Goal: Task Accomplishment & Management: Complete application form

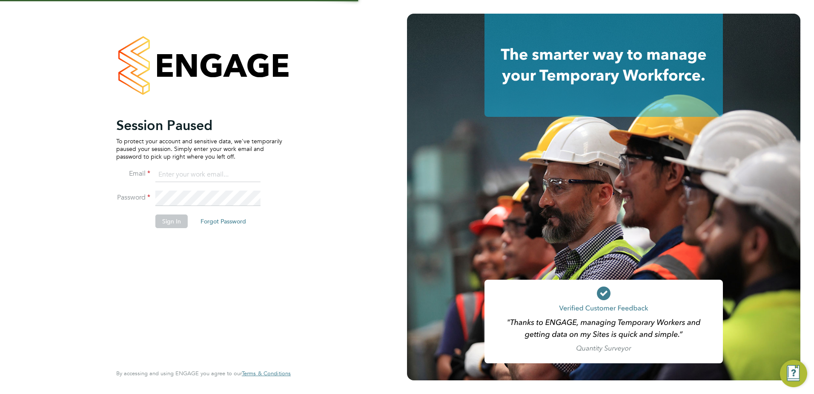
type input "jamesc@educationmattersgroup.co.uk"
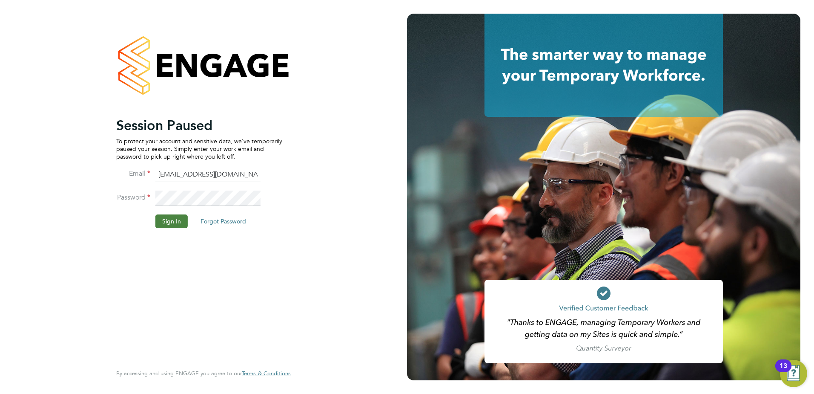
click at [171, 221] on button "Sign In" at bounding box center [171, 221] width 32 height 14
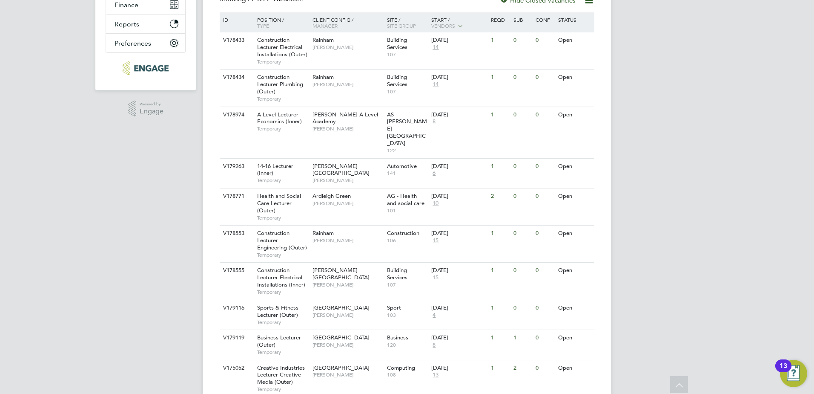
scroll to position [187, 0]
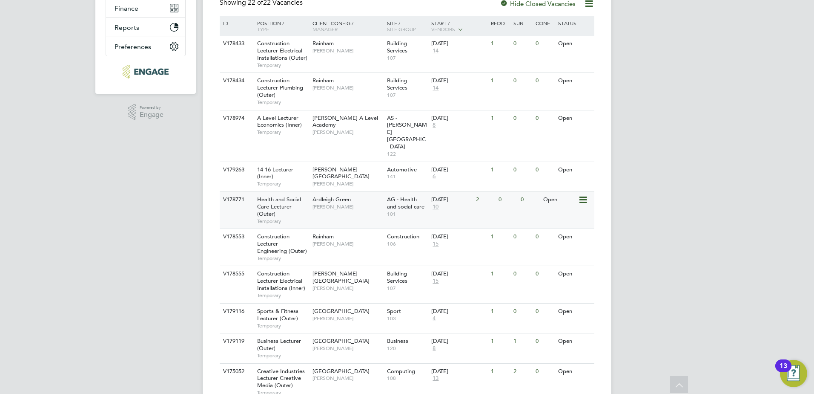
click at [318, 195] on span "Ardleigh Green" at bounding box center [332, 198] width 38 height 7
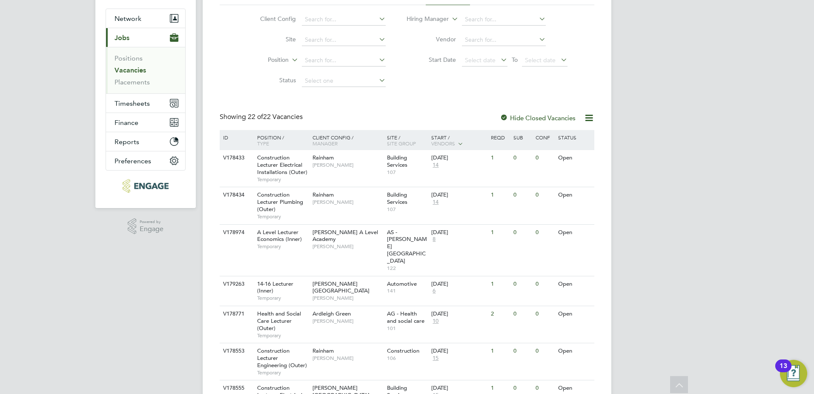
scroll to position [0, 0]
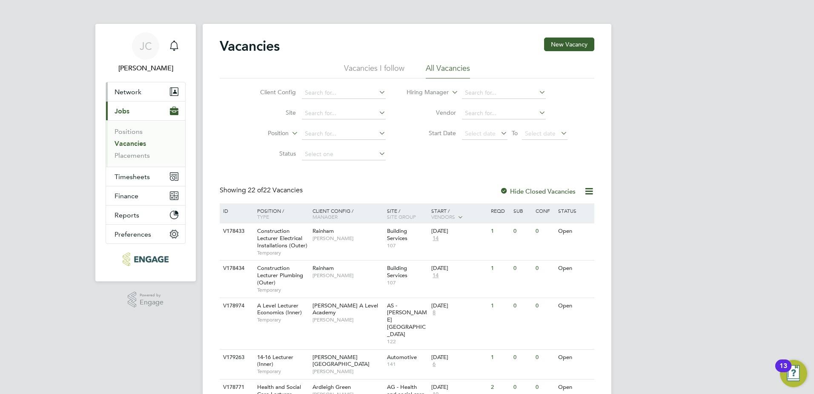
click at [141, 85] on button "Network" at bounding box center [145, 91] width 79 height 19
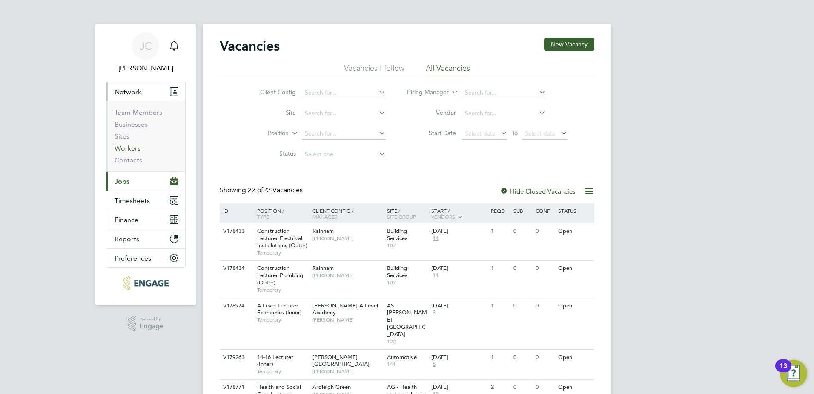
click at [135, 151] on link "Workers" at bounding box center [128, 148] width 26 height 8
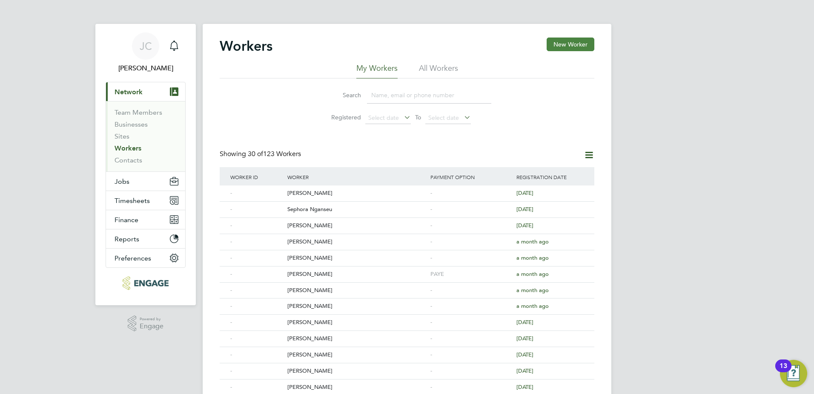
click at [568, 41] on button "New Worker" at bounding box center [571, 44] width 48 height 14
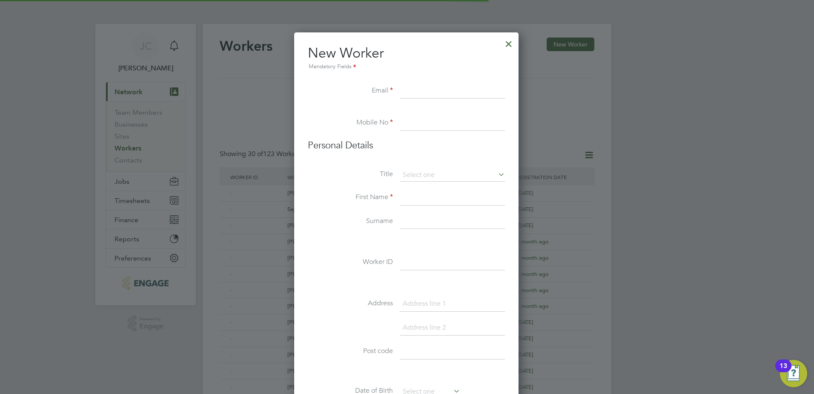
scroll to position [725, 226]
paste input "msayvonneward@outlook.com"
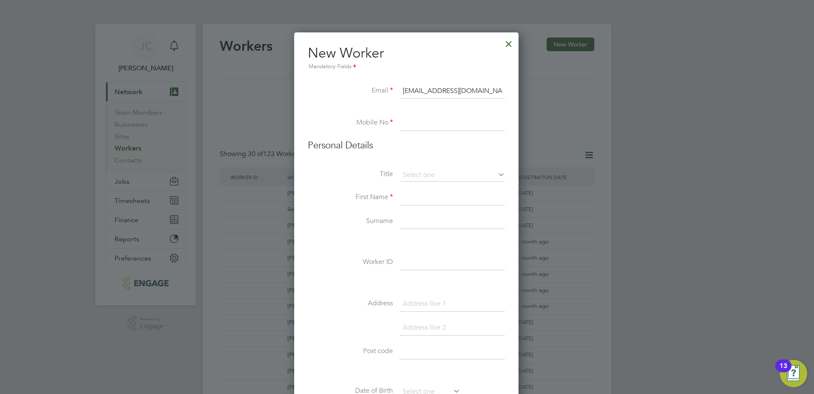
type input "msayvonneward@outlook.com"
click at [411, 127] on input at bounding box center [452, 122] width 105 height 15
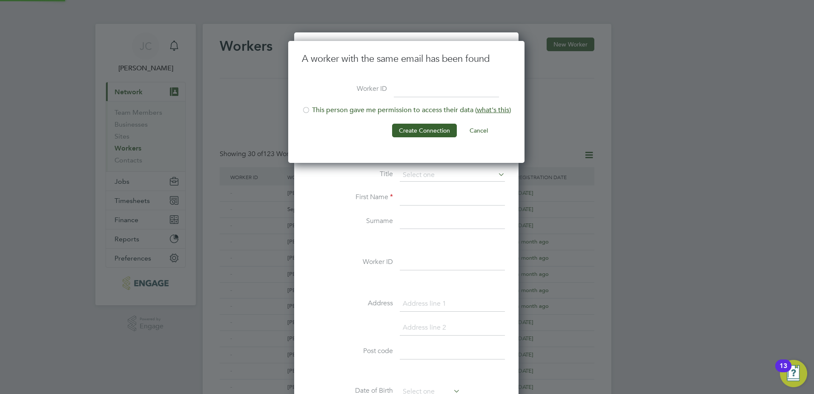
scroll to position [122, 238]
click at [466, 135] on button "Cancel" at bounding box center [479, 131] width 32 height 14
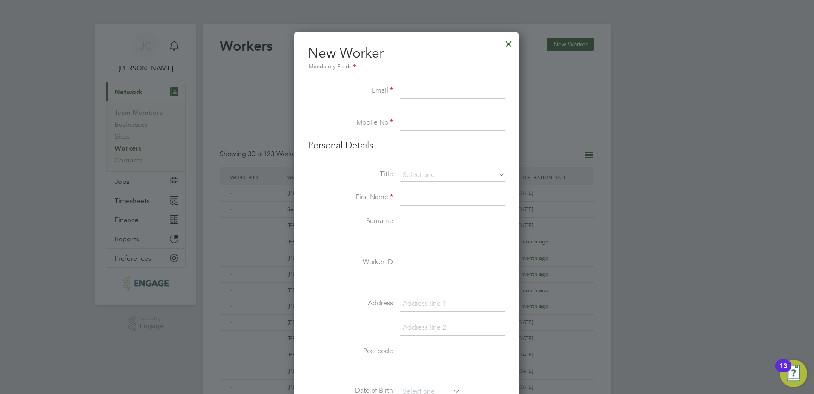
click at [483, 131] on input at bounding box center [452, 122] width 105 height 15
click at [203, 228] on div at bounding box center [407, 197] width 814 height 394
click at [513, 44] on div at bounding box center [508, 41] width 15 height 15
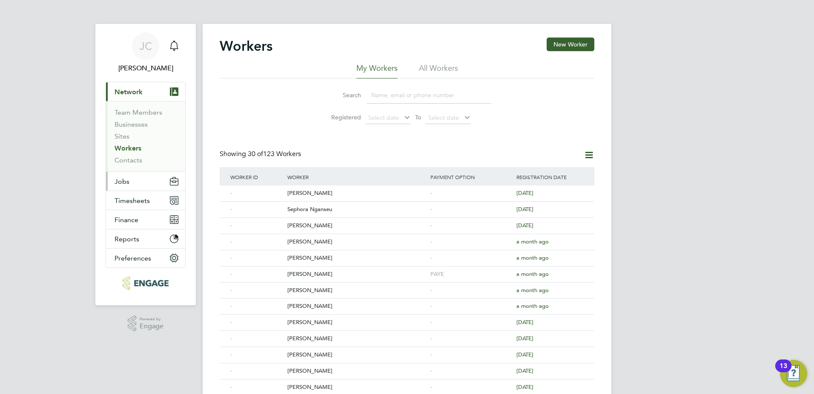
click at [124, 181] on span "Jobs" at bounding box center [122, 181] width 15 height 8
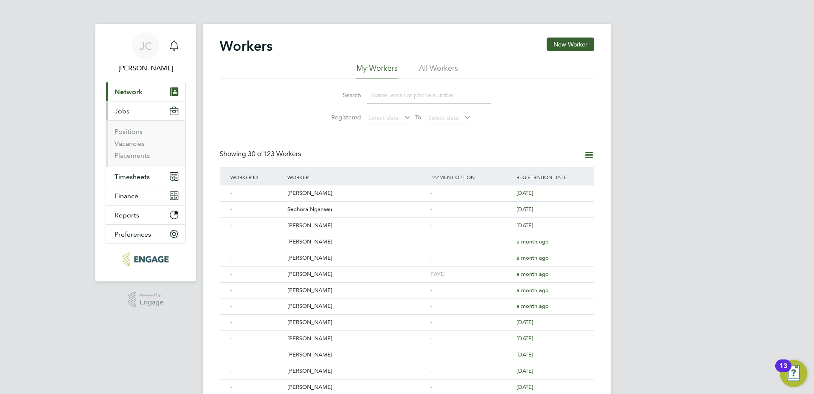
click at [129, 138] on li "Positions" at bounding box center [147, 133] width 64 height 12
click at [128, 142] on link "Vacancies" at bounding box center [130, 143] width 30 height 8
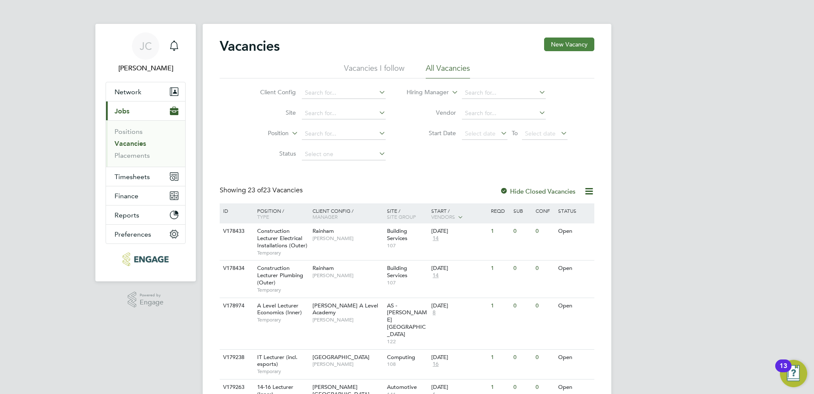
click at [574, 47] on button "New Vacancy" at bounding box center [569, 44] width 50 height 14
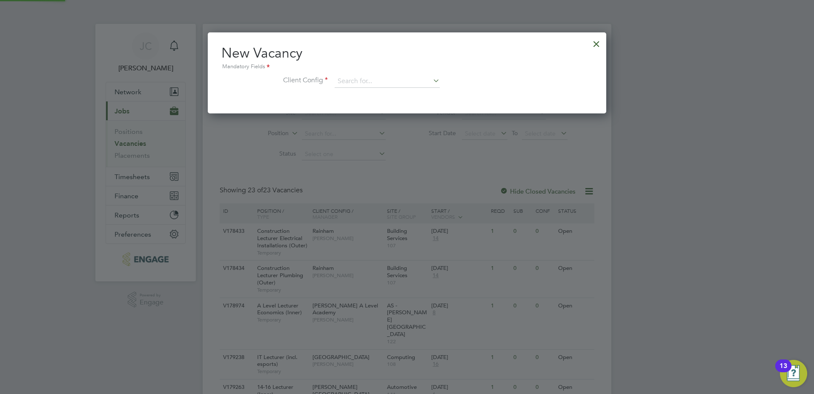
scroll to position [81, 399]
click at [600, 43] on div at bounding box center [596, 41] width 15 height 15
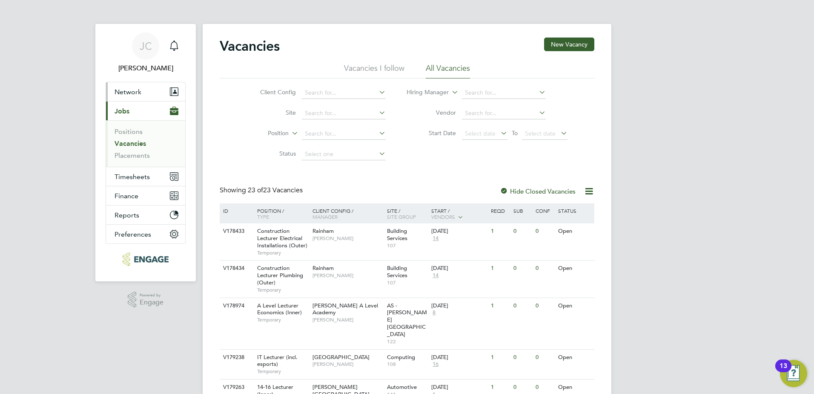
click at [151, 88] on button "Network" at bounding box center [145, 91] width 79 height 19
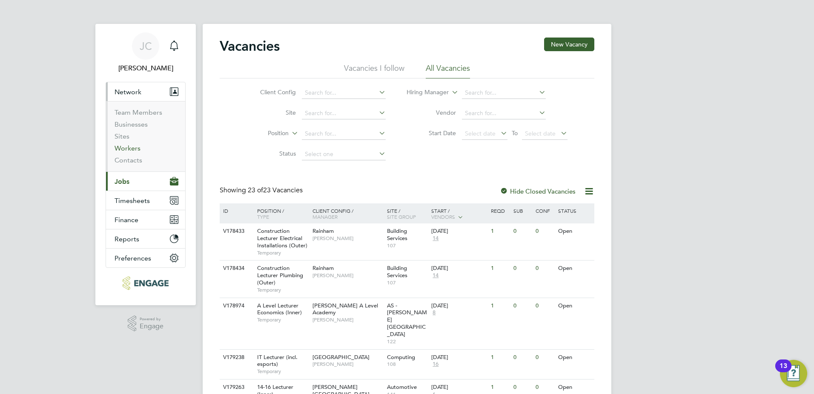
click at [126, 147] on link "Workers" at bounding box center [128, 148] width 26 height 8
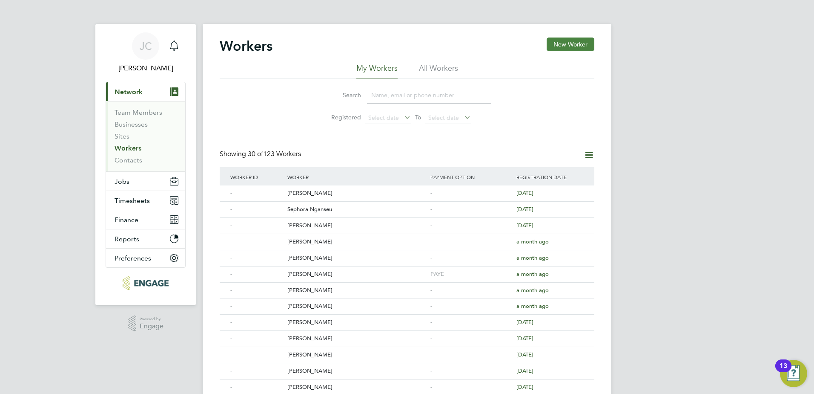
click at [560, 45] on button "New Worker" at bounding box center [571, 44] width 48 height 14
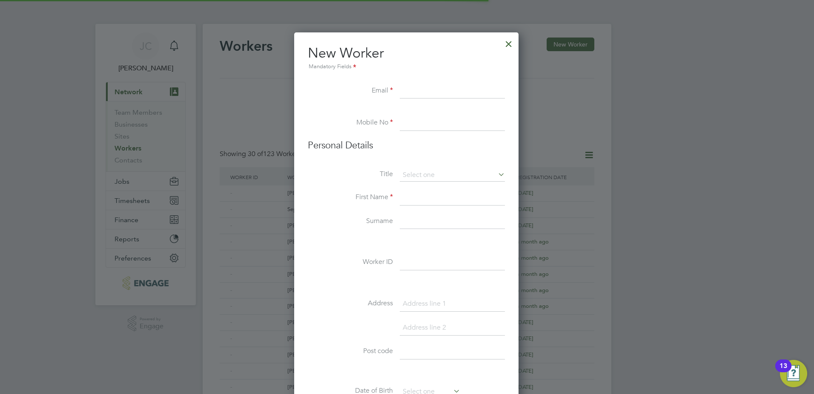
scroll to position [725, 226]
paste input "abipon2005@yahoo.com"
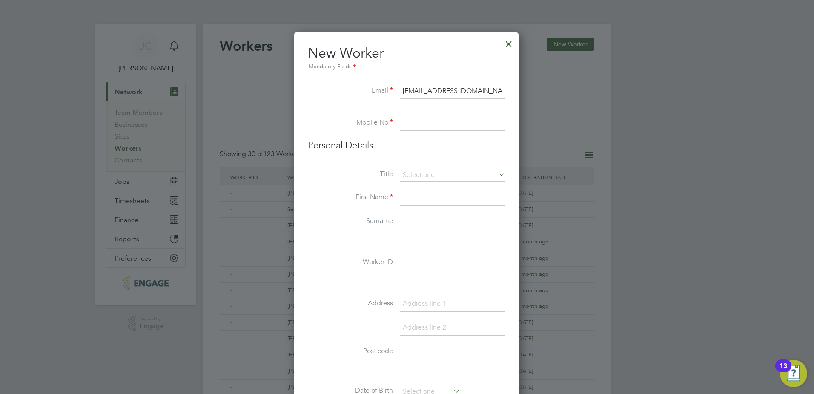
type input "abipon2005@yahoo.com"
click at [414, 118] on input at bounding box center [452, 122] width 105 height 15
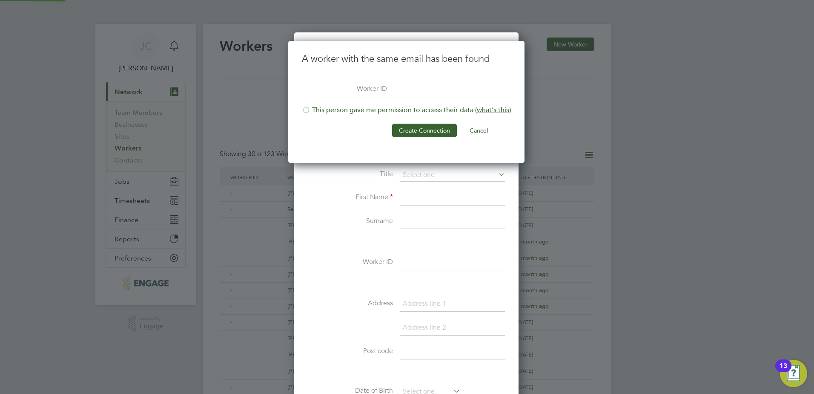
scroll to position [122, 238]
click at [477, 126] on button "Cancel" at bounding box center [479, 131] width 32 height 14
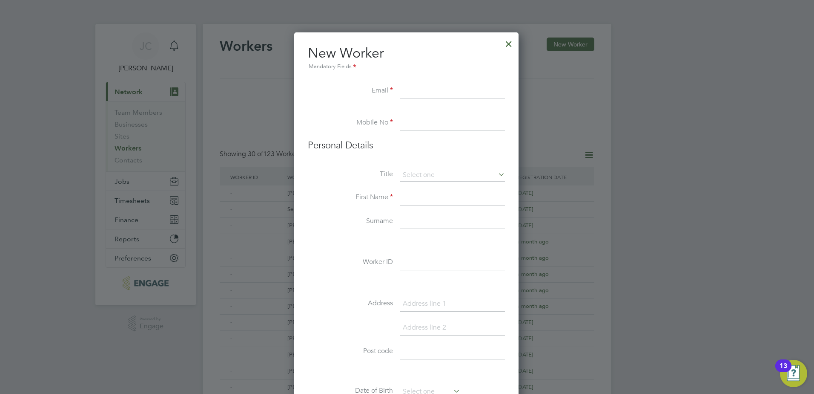
click at [509, 43] on div at bounding box center [508, 41] width 15 height 15
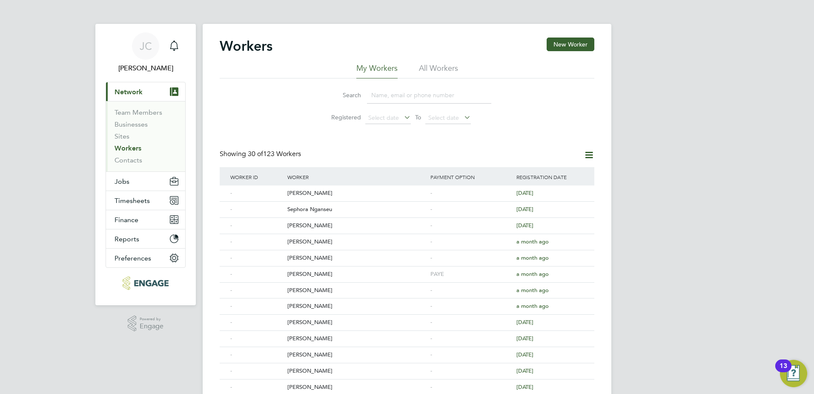
click at [380, 98] on input at bounding box center [429, 95] width 124 height 17
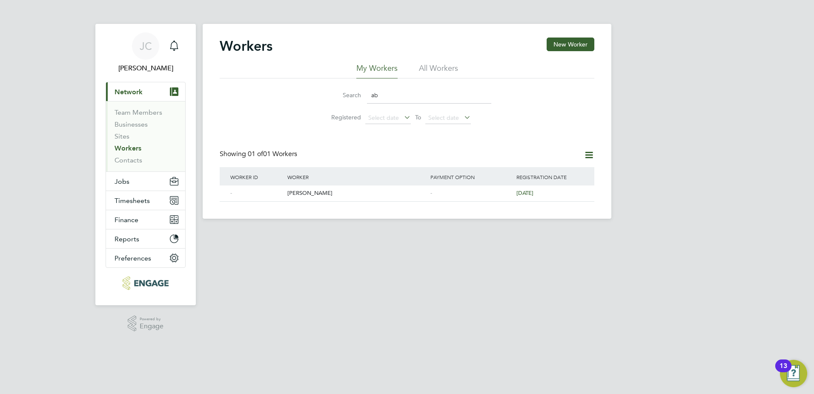
type input "a"
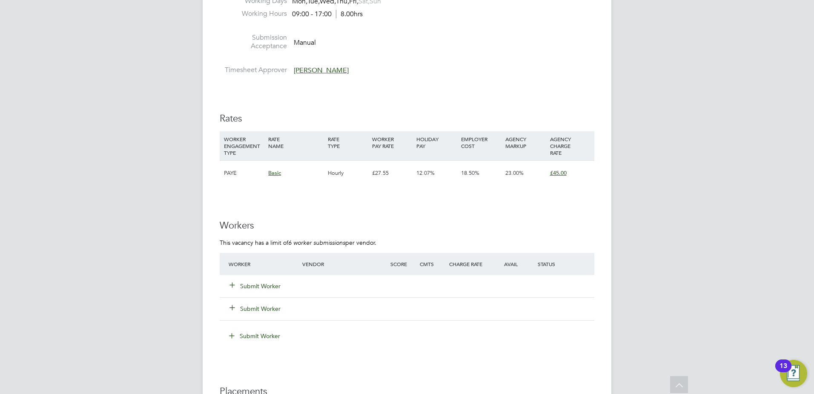
scroll to position [25, 60]
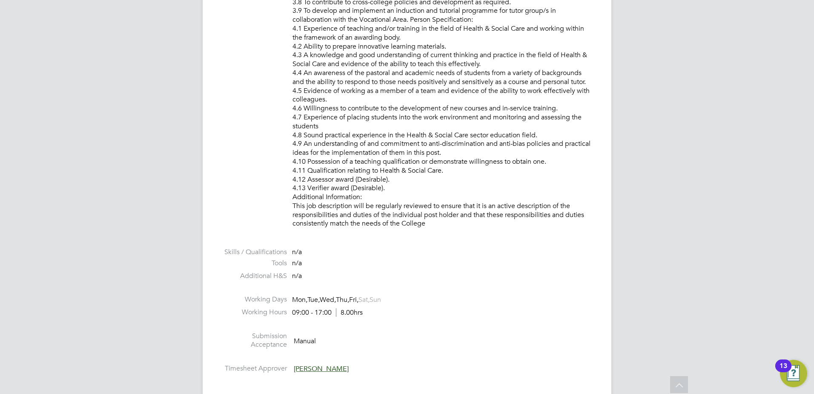
scroll to position [25, 60]
